Goal: Information Seeking & Learning: Learn about a topic

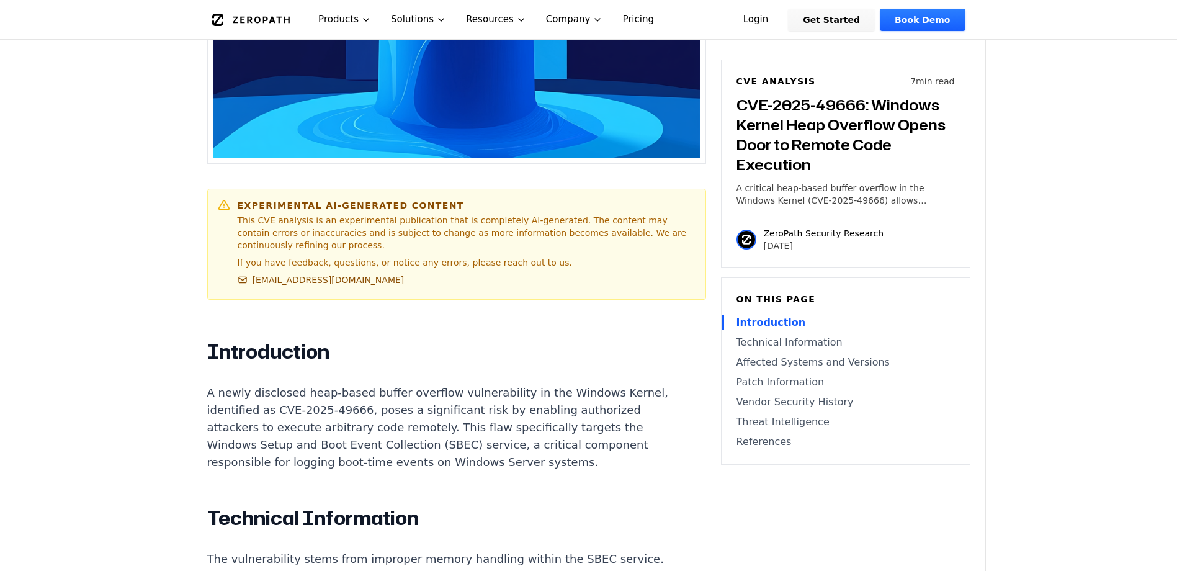
scroll to position [745, 0]
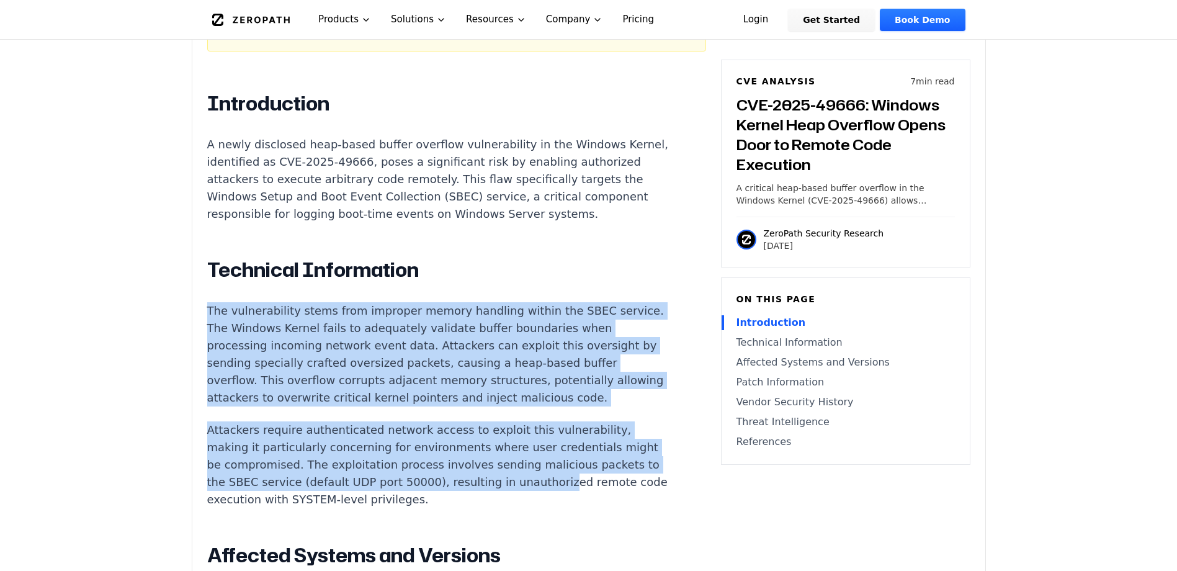
drag, startPoint x: 208, startPoint y: 299, endPoint x: 583, endPoint y: 508, distance: 429.6
click at [327, 405] on p "The vulnerability stems from improper memory handling within the SBEC service. …" at bounding box center [438, 354] width 462 height 104
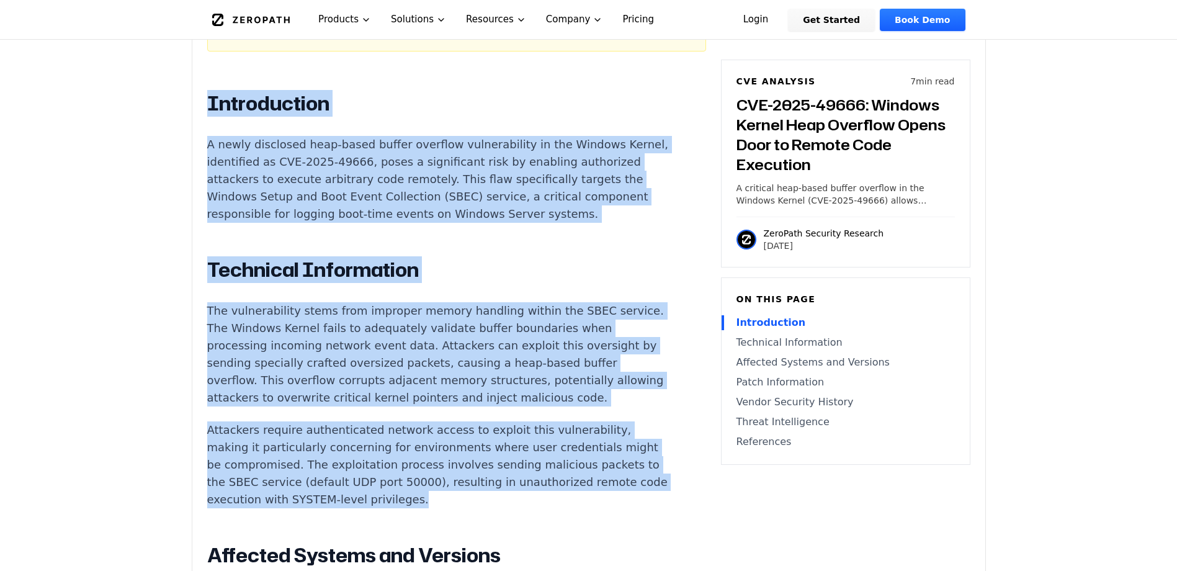
drag, startPoint x: 203, startPoint y: 85, endPoint x: 504, endPoint y: 516, distance: 526.0
copy div "Introduction A newly disclosed heap-based buffer overflow vulnerability in the …"
drag, startPoint x: 192, startPoint y: 308, endPoint x: 183, endPoint y: 309, distance: 9.3
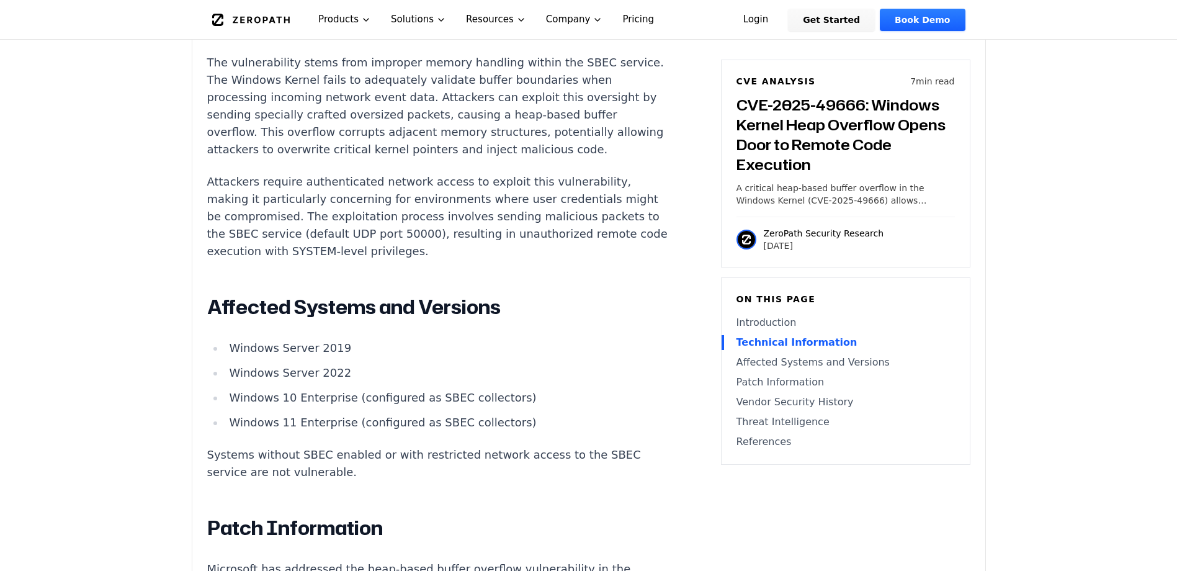
scroll to position [1076, 0]
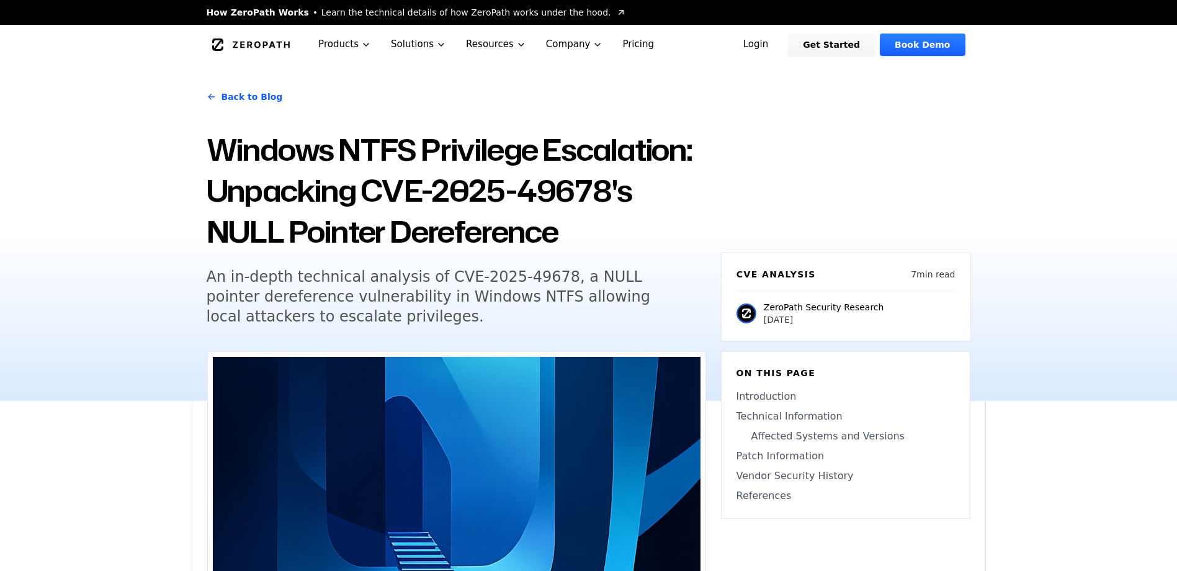
click at [123, 178] on div "Back to Blog Windows NTFS Privilege Escalation: Unpacking CVE-2025-49678's NULL…" at bounding box center [588, 233] width 1177 height 336
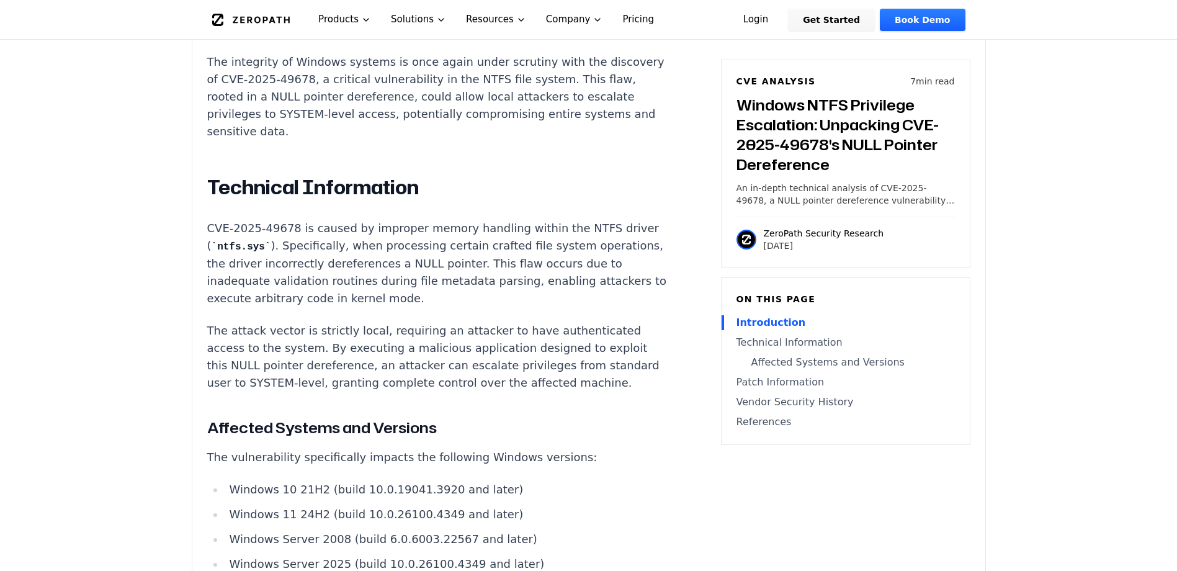
scroll to position [662, 0]
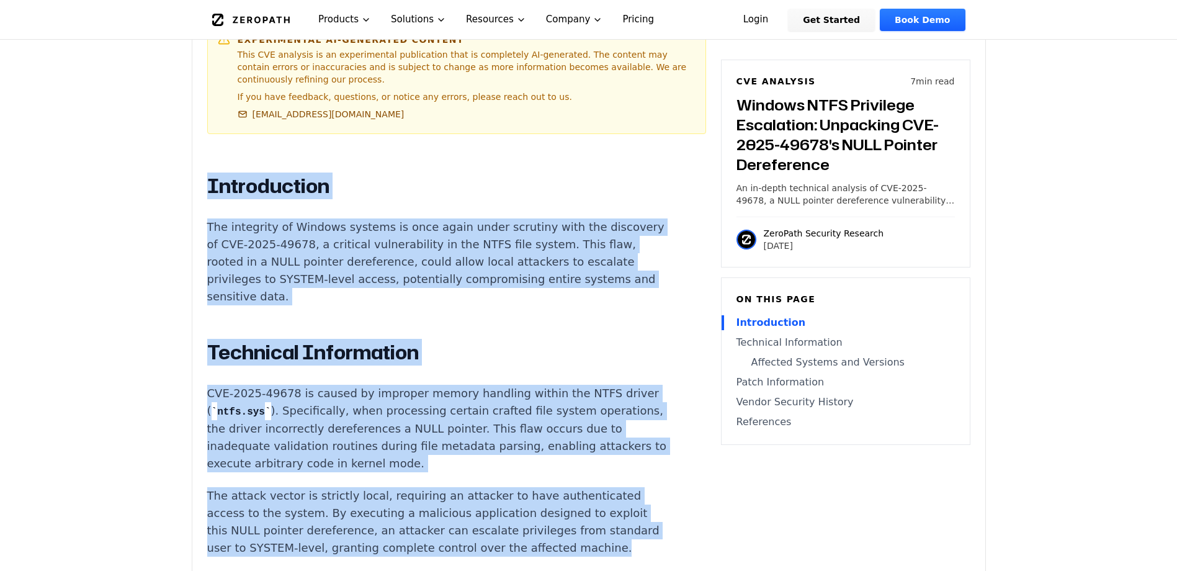
drag, startPoint x: 210, startPoint y: 167, endPoint x: 495, endPoint y: 544, distance: 472.9
copy div "Introduction The integrity of Windows systems is once again under scrutiny with…"
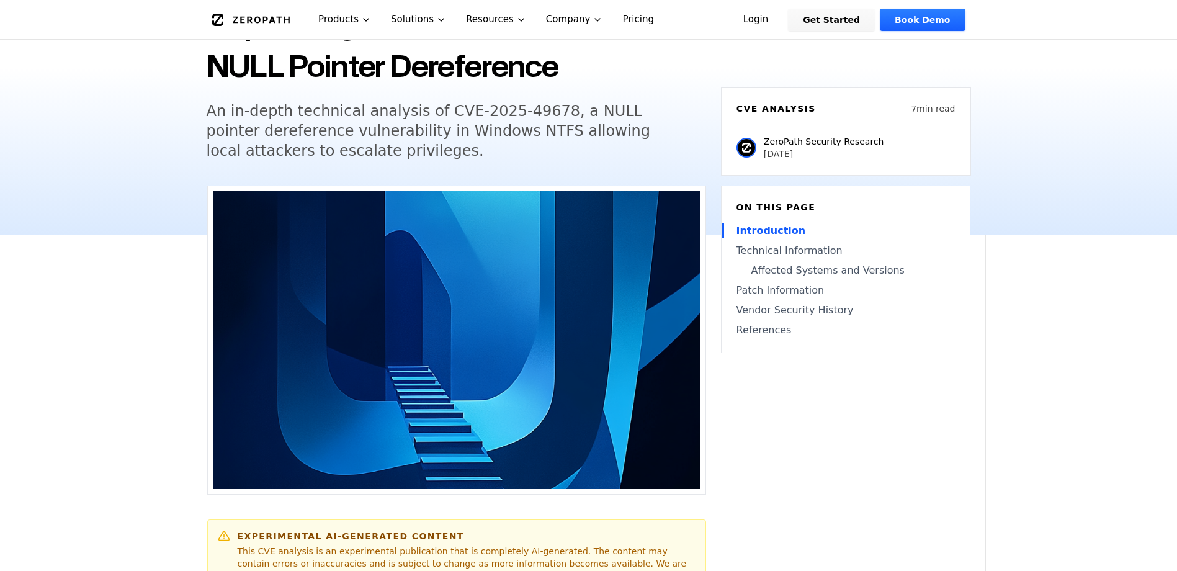
scroll to position [0, 0]
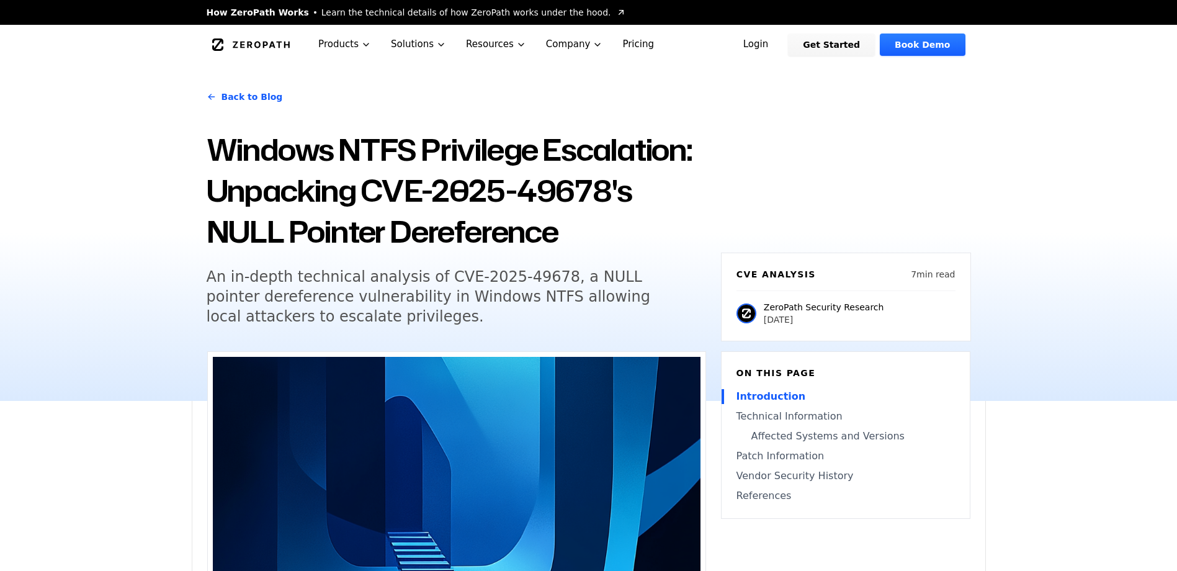
click at [235, 100] on link "Back to Blog" at bounding box center [245, 96] width 76 height 35
click at [245, 104] on link "Back to Blog" at bounding box center [245, 96] width 76 height 35
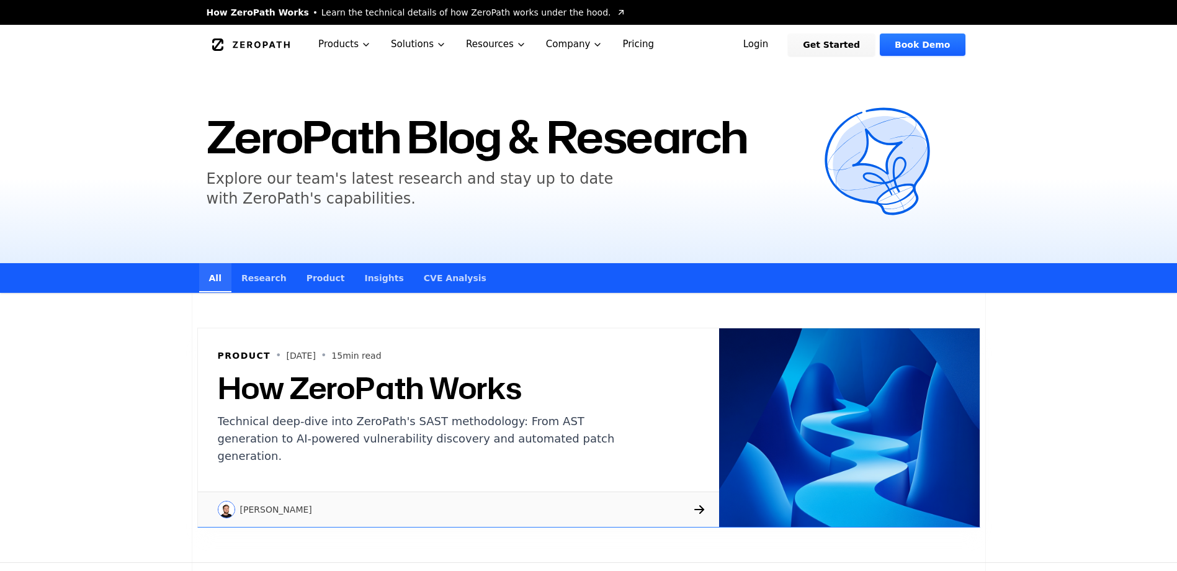
click at [243, 281] on link "Research" at bounding box center [264, 277] width 65 height 29
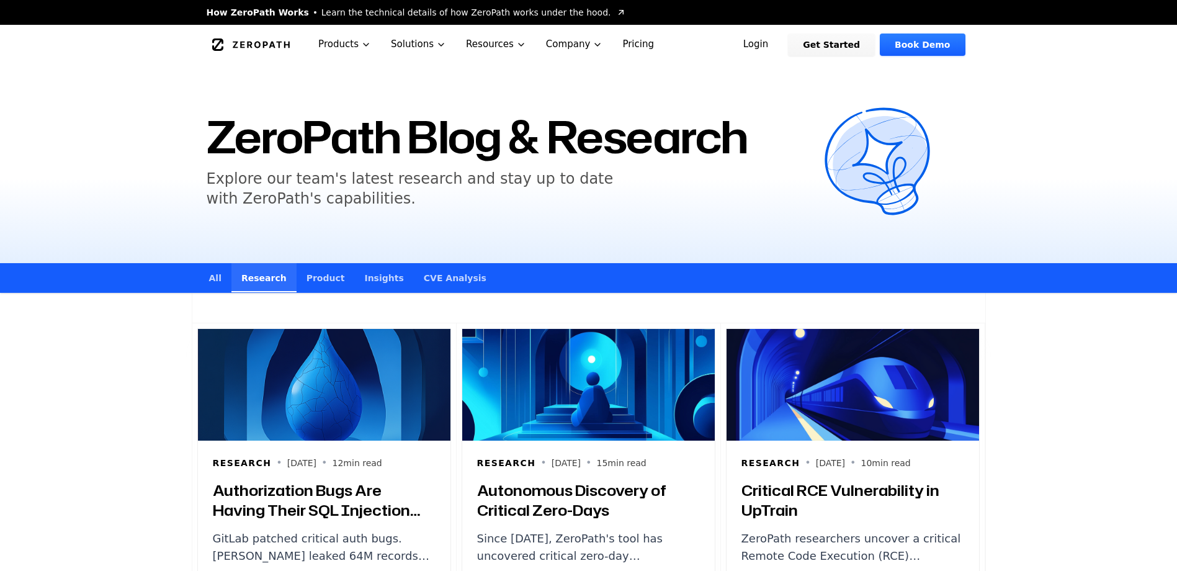
click at [414, 282] on link "CVE Analysis" at bounding box center [455, 277] width 83 height 29
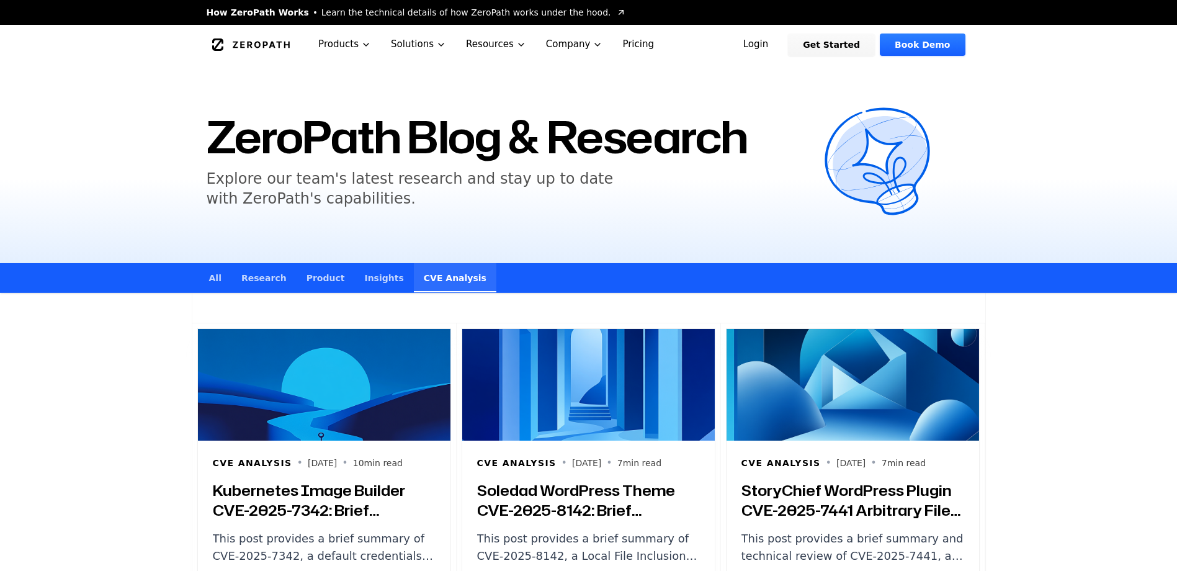
click at [268, 143] on h1 "ZeroPath Blog & Research" at bounding box center [508, 136] width 603 height 45
click at [212, 277] on link "All" at bounding box center [215, 277] width 32 height 29
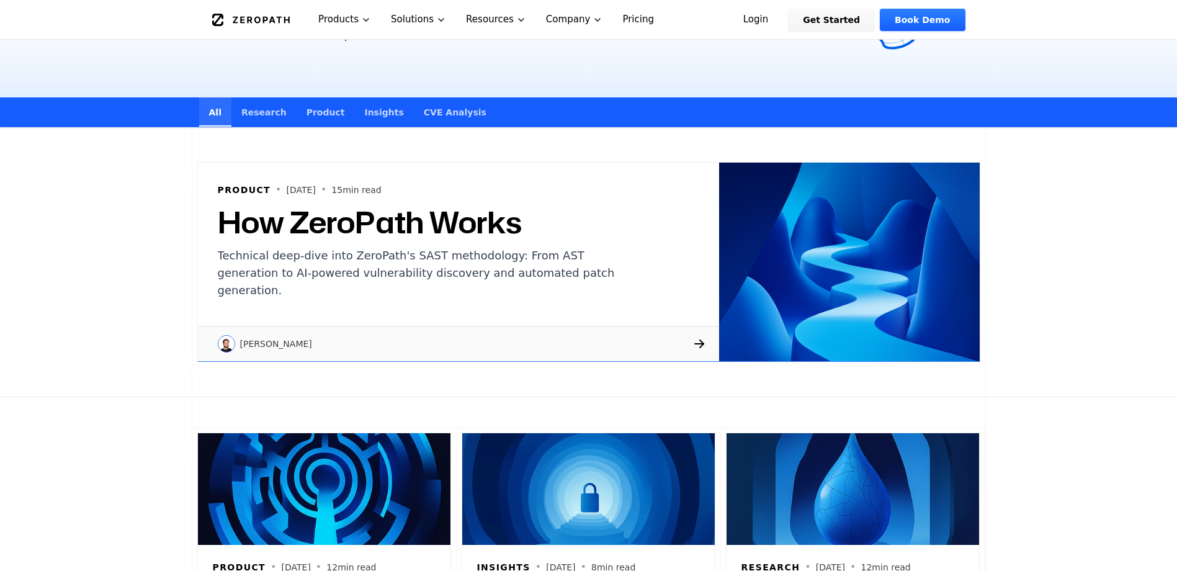
scroll to position [248, 0]
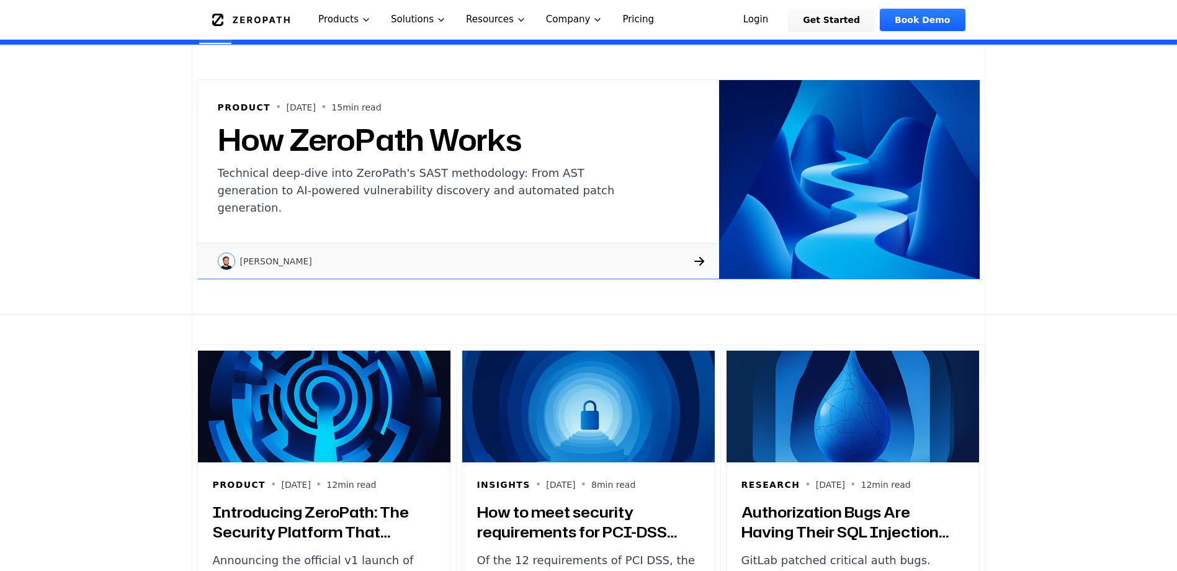
click at [261, 276] on div "Raphael Karger" at bounding box center [458, 260] width 521 height 35
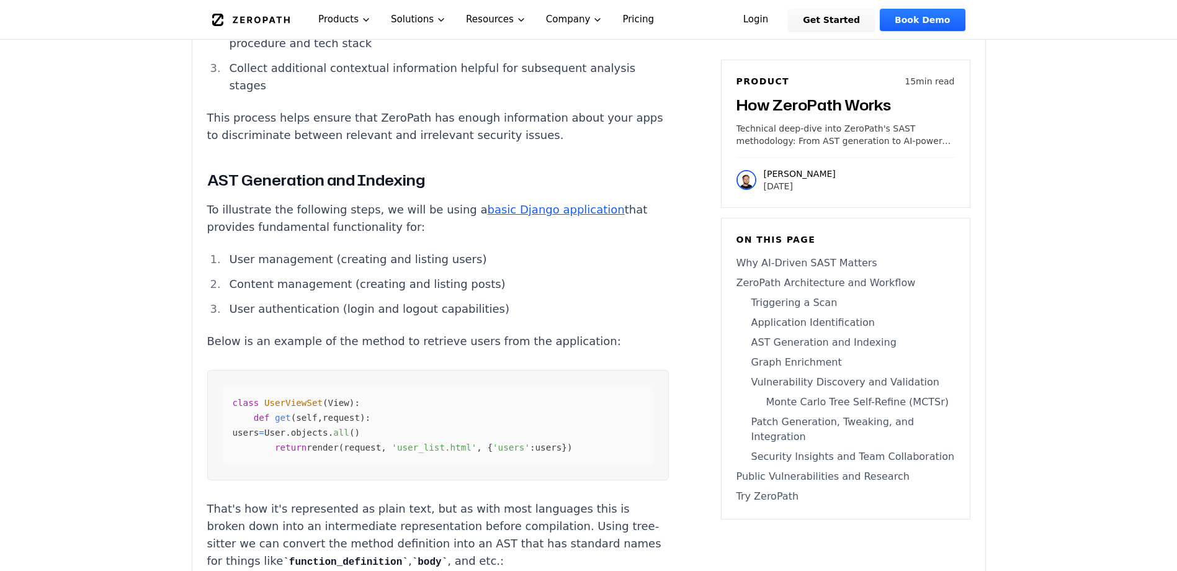
scroll to position [3642, 0]
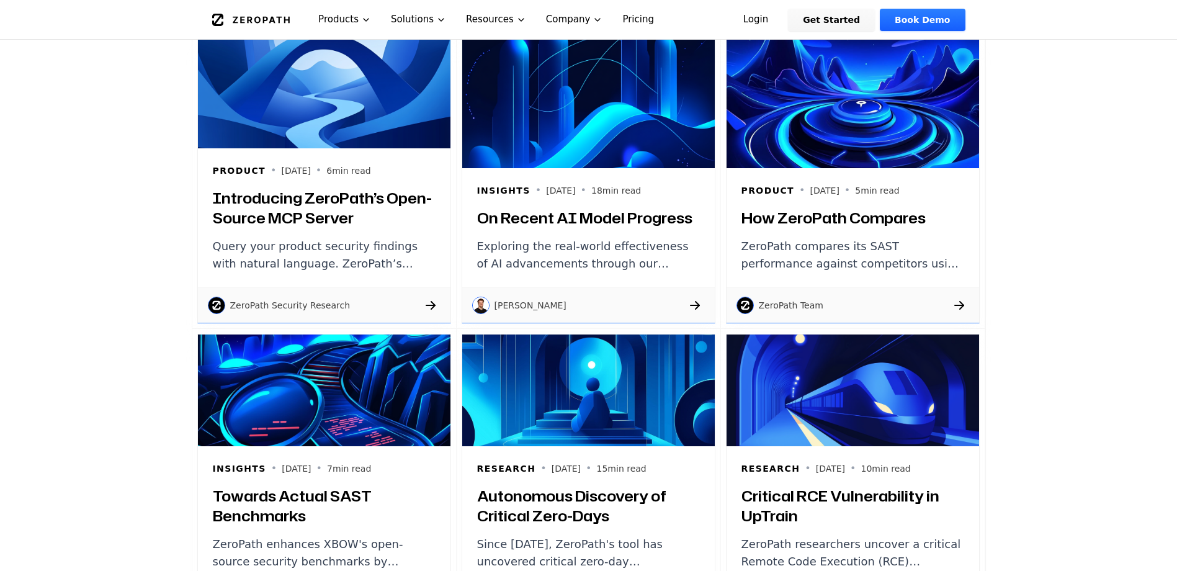
scroll to position [827, 0]
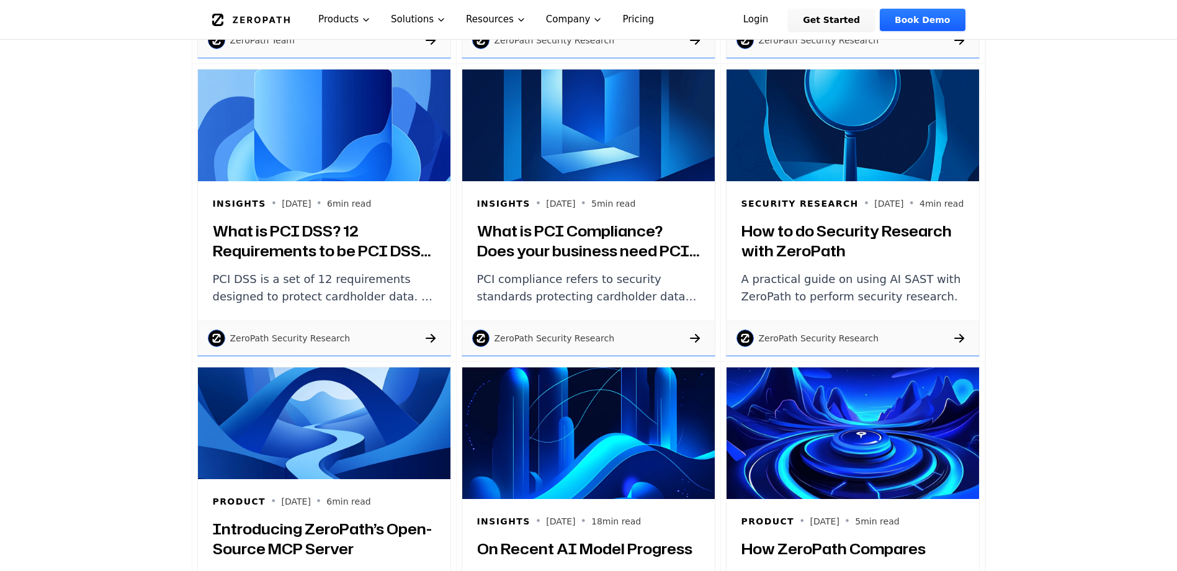
click at [303, 346] on div "ZeroPath Security Research" at bounding box center [277, 338] width 148 height 17
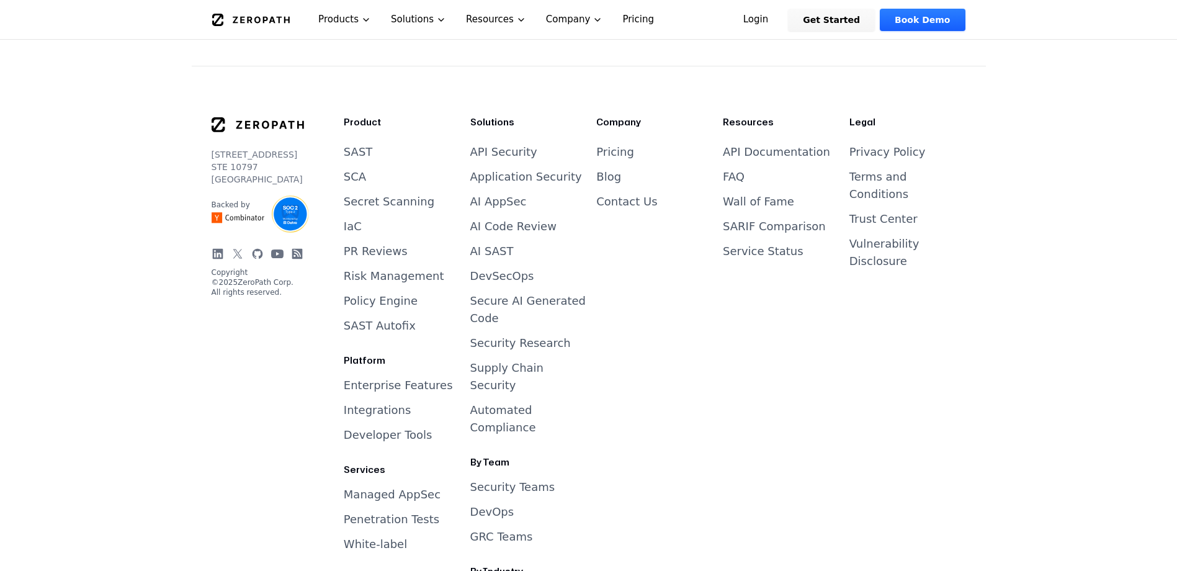
scroll to position [2437, 0]
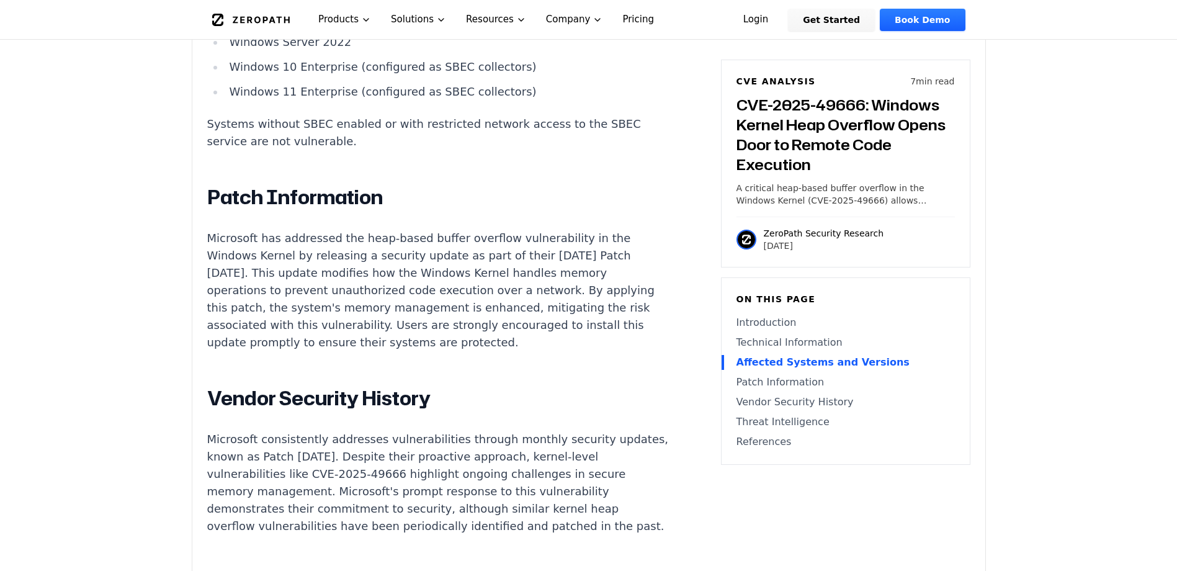
scroll to position [1490, 0]
